Goal: Information Seeking & Learning: Learn about a topic

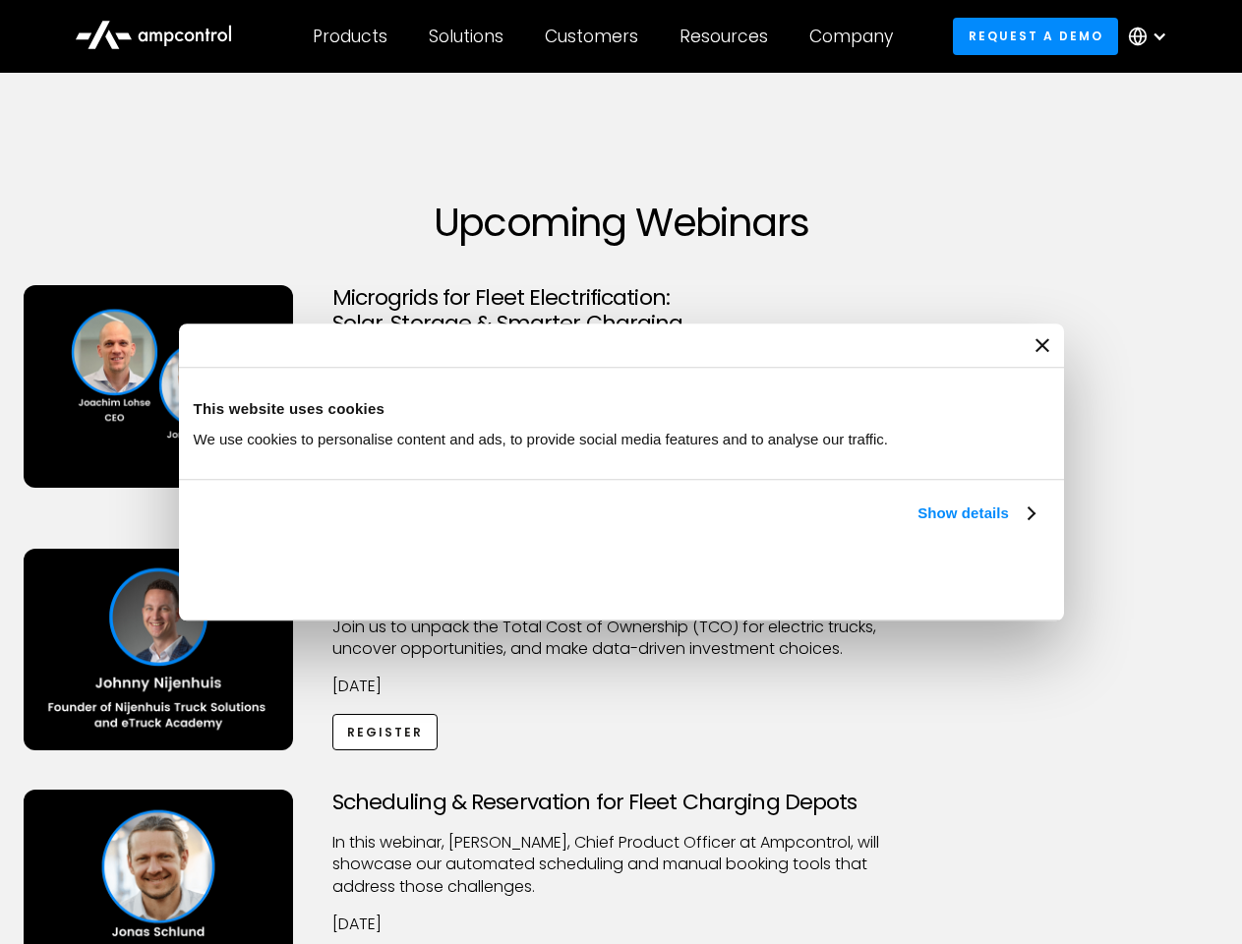
click at [917, 525] on link "Show details" at bounding box center [975, 513] width 116 height 24
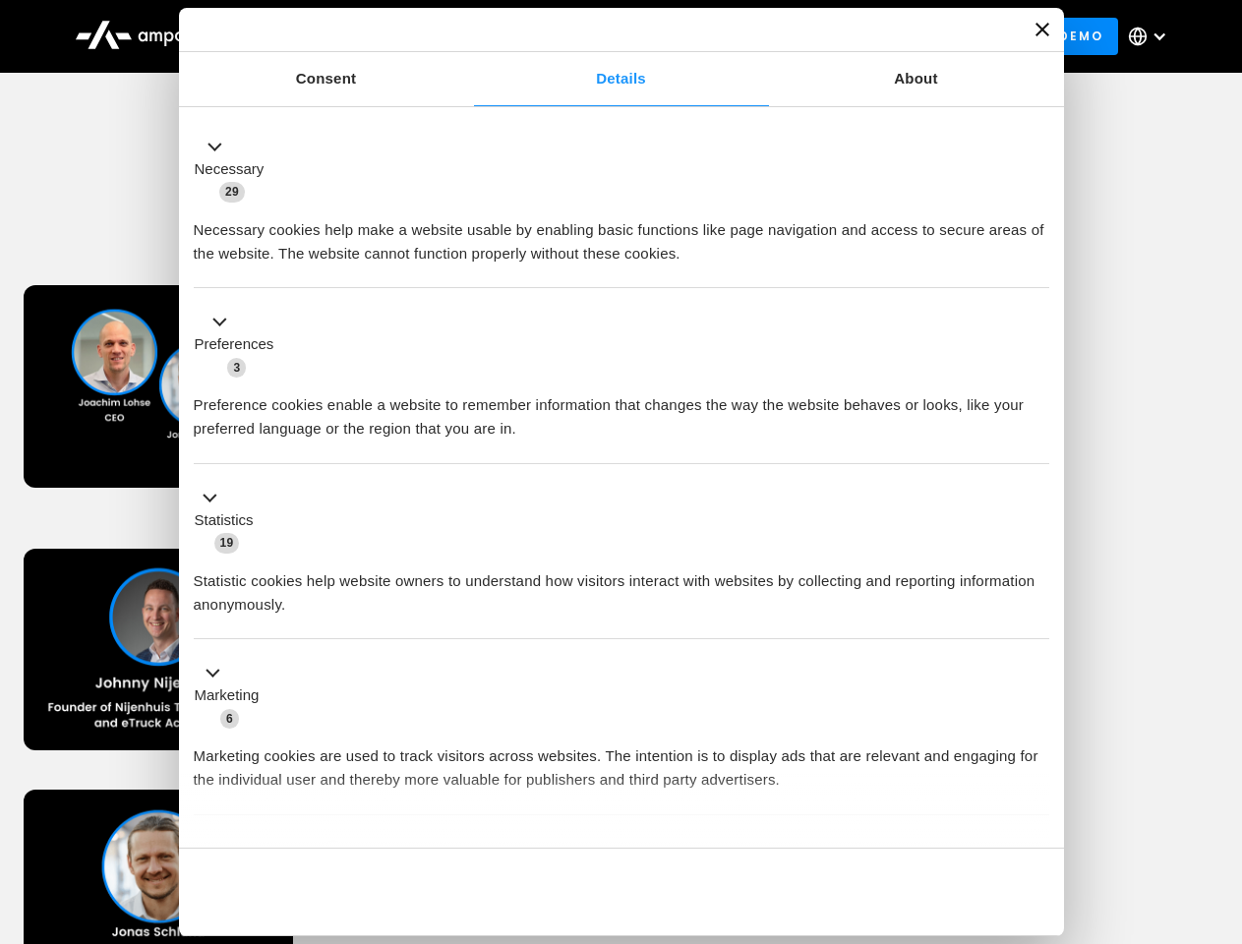
click at [1036, 640] on li "Statistics 19 Statistic cookies help website owners to understand how visitors …" at bounding box center [621, 552] width 855 height 176
click at [1220, 793] on div "Scheduling & Reservation for Fleet Charging Depots ​In this webinar, [PERSON_NA…" at bounding box center [621, 911] width 1235 height 242
click at [605, 36] on div "Customers" at bounding box center [591, 37] width 93 height 22
click at [349, 36] on div "Products" at bounding box center [350, 37] width 75 height 22
click at [467, 36] on div "Solutions" at bounding box center [466, 37] width 75 height 22
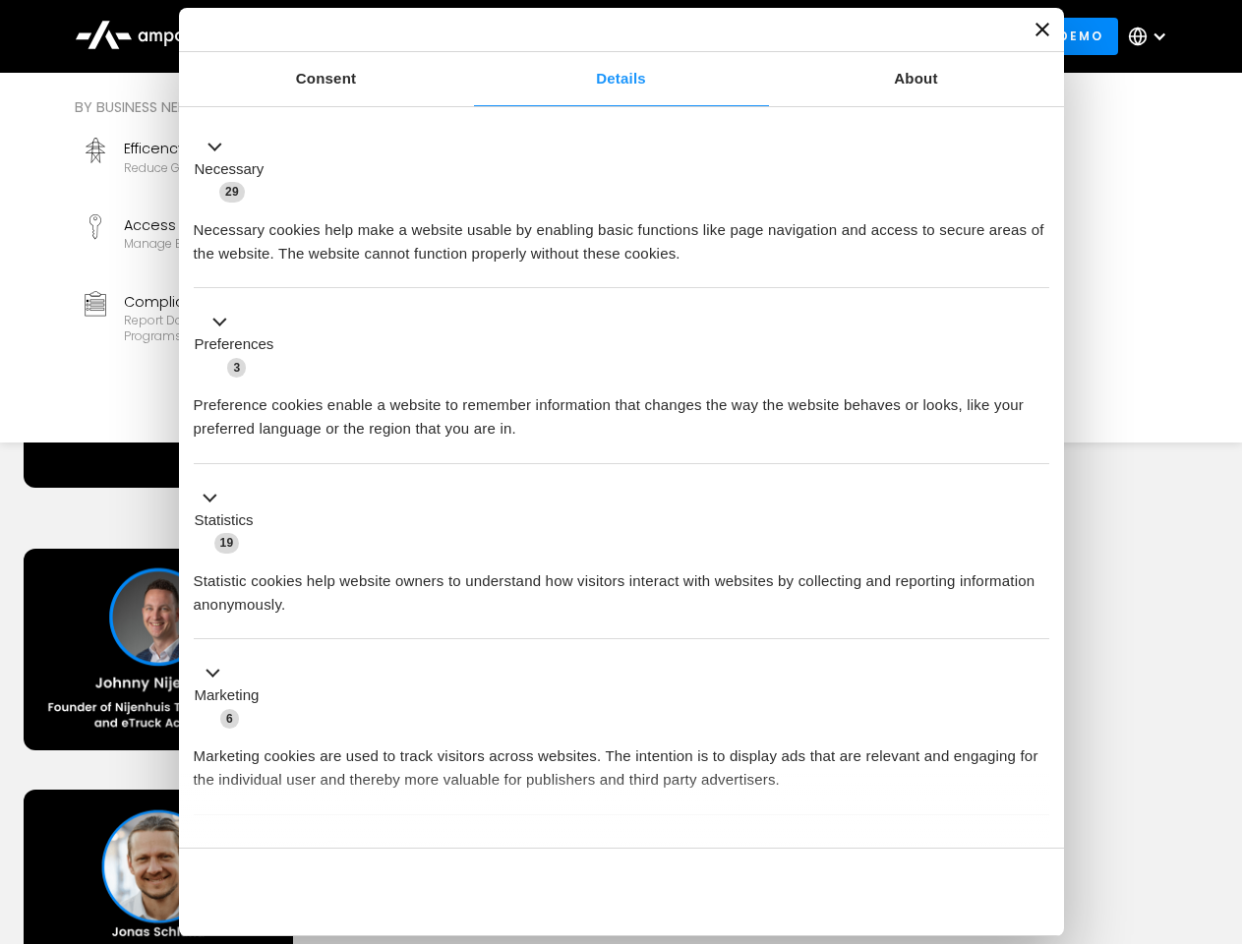
click at [595, 36] on div "Customers" at bounding box center [591, 37] width 93 height 22
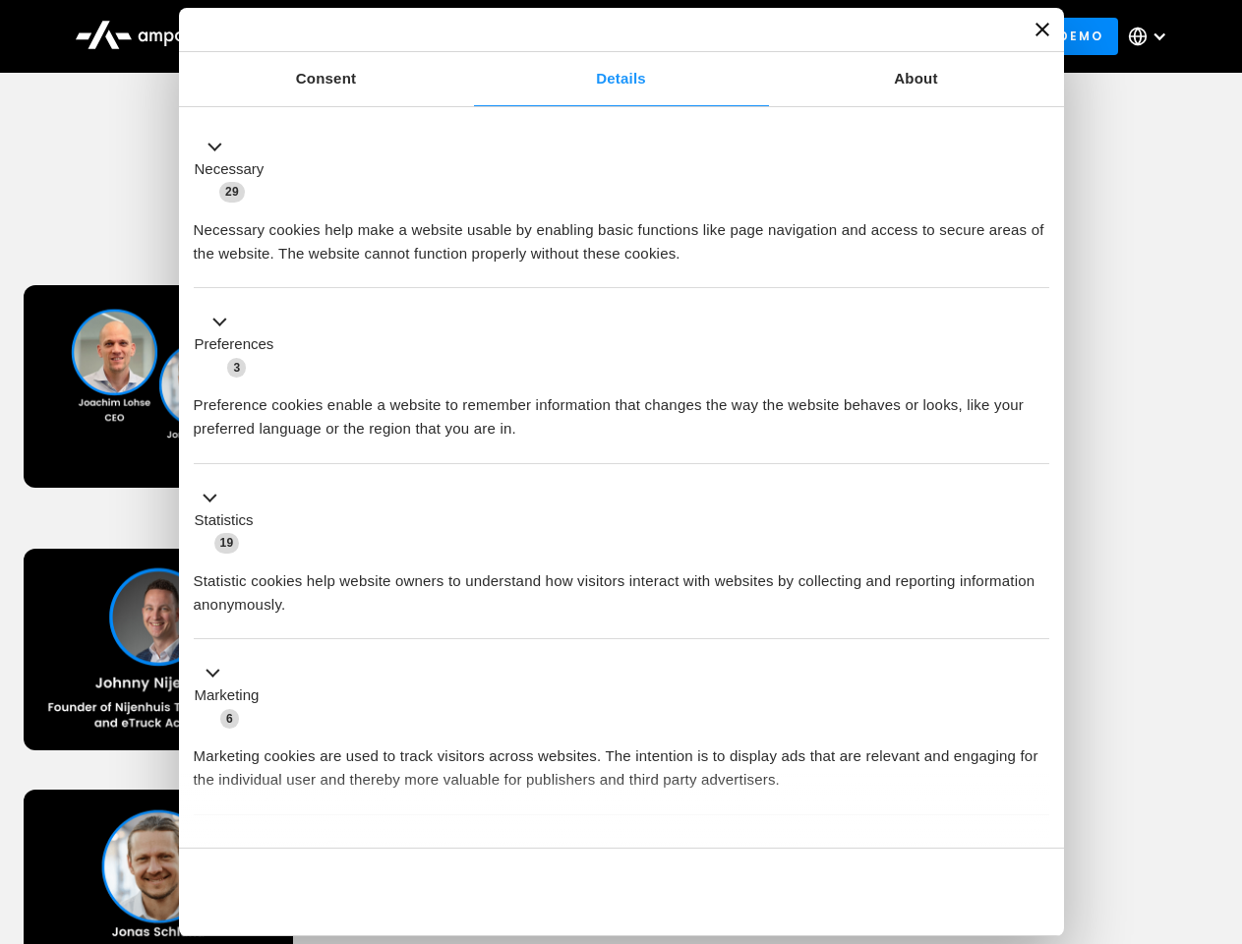
click at [728, 36] on div "Resources" at bounding box center [723, 37] width 88 height 22
click at [857, 36] on div "Company" at bounding box center [851, 37] width 84 height 22
click at [1152, 36] on div at bounding box center [1159, 37] width 16 height 16
